Goal: Use online tool/utility: Utilize a website feature to perform a specific function

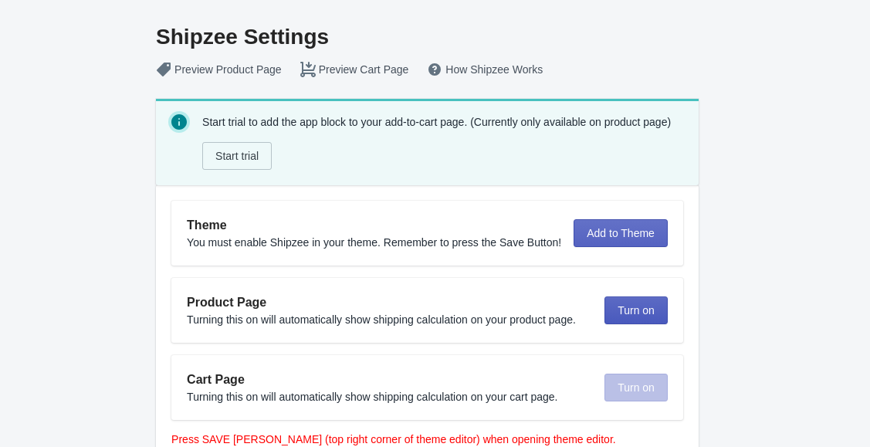
click at [651, 299] on button "Turn on" at bounding box center [635, 310] width 63 height 28
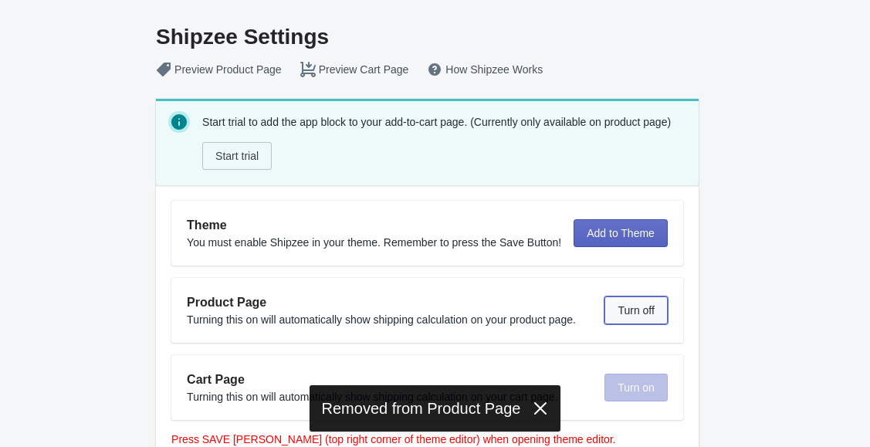
click at [636, 307] on span "Turn off" at bounding box center [635, 310] width 36 height 12
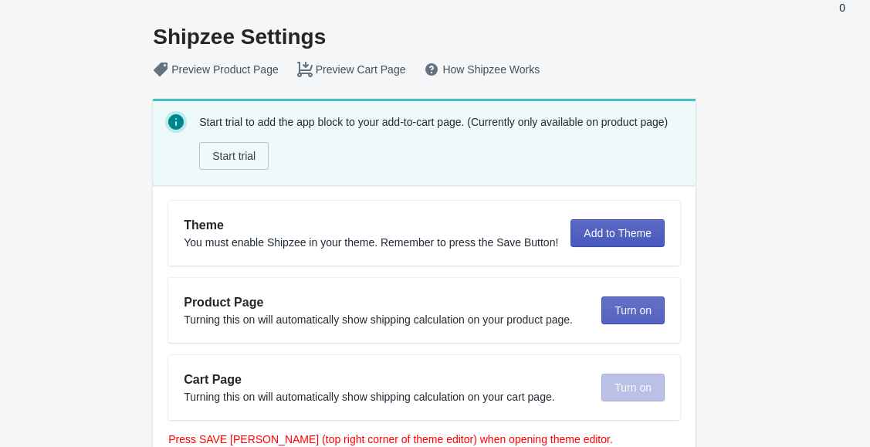
click at [590, 234] on span "Add to Theme" at bounding box center [617, 233] width 68 height 12
